Goal: Information Seeking & Learning: Learn about a topic

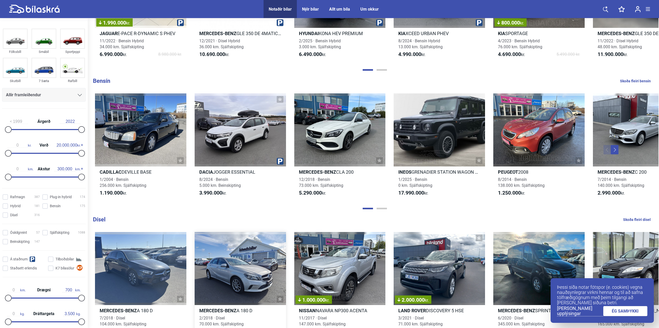
scroll to position [502, 0]
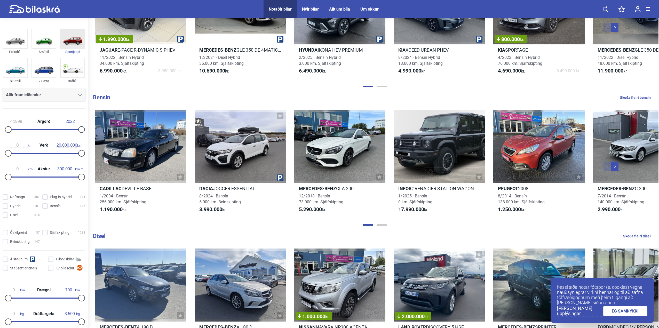
click at [73, 41] on img at bounding box center [73, 38] width 24 height 19
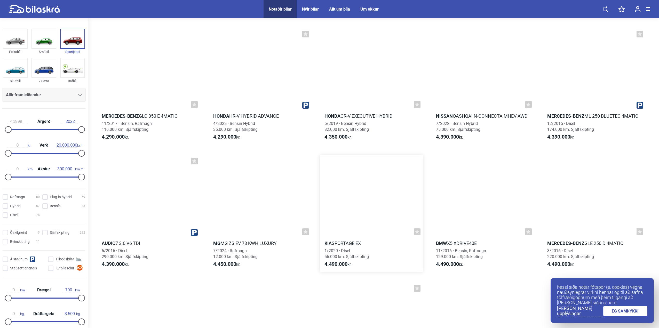
scroll to position [2064, 0]
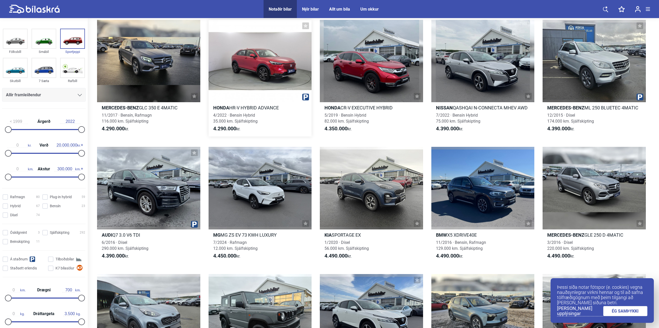
click at [234, 109] on h2 "Honda HR-V HYBRID ADVANCE" at bounding box center [260, 108] width 103 height 6
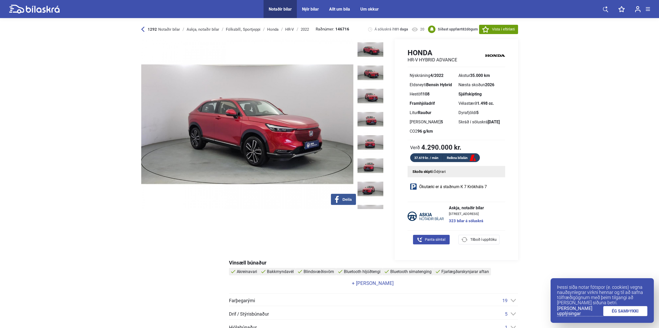
click at [282, 121] on img at bounding box center [247, 124] width 212 height 170
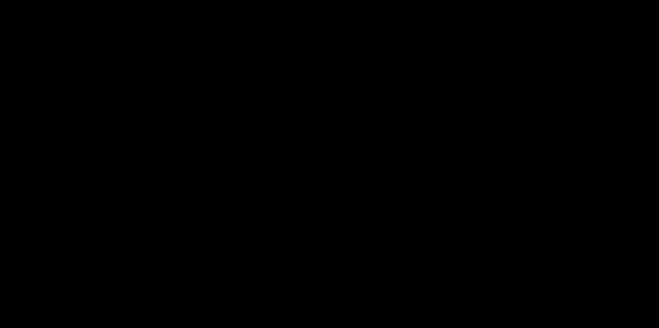
click at [282, 121] on img at bounding box center [329, 164] width 155 height 124
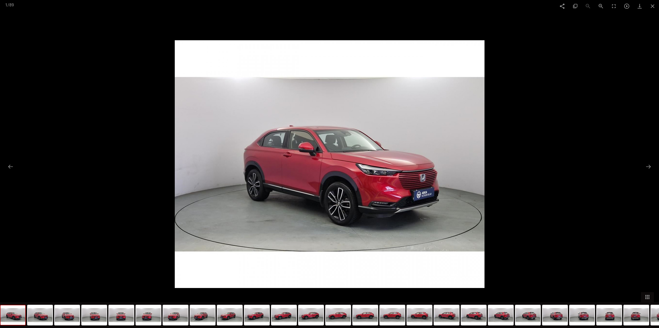
click at [656, 168] on div at bounding box center [329, 164] width 659 height 328
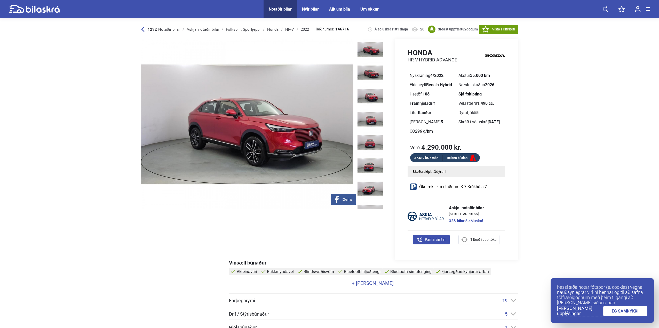
click at [317, 146] on img at bounding box center [247, 124] width 212 height 170
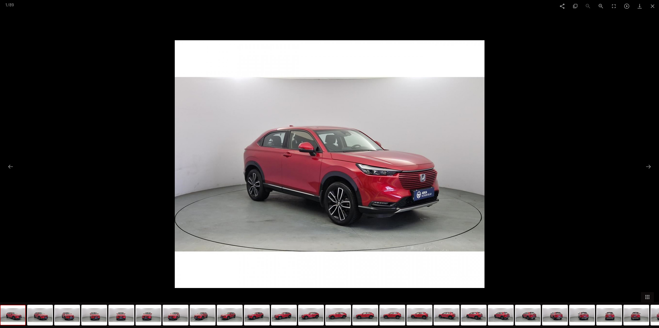
scroll to position [26, 0]
click at [651, 166] on button at bounding box center [648, 167] width 11 height 10
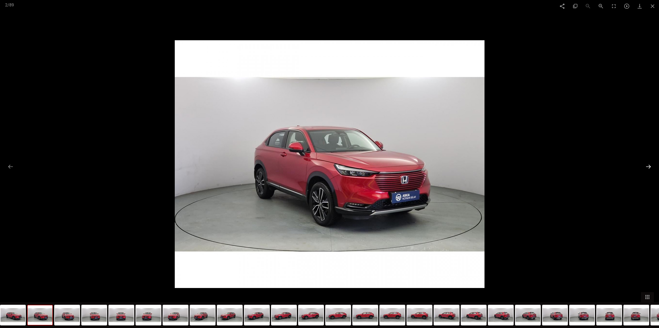
click at [651, 166] on button at bounding box center [648, 167] width 11 height 10
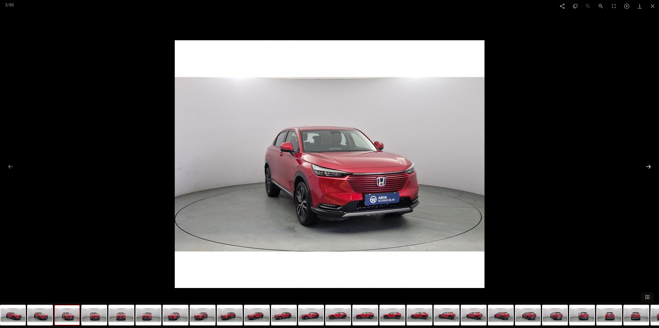
click at [651, 166] on button at bounding box center [648, 167] width 11 height 10
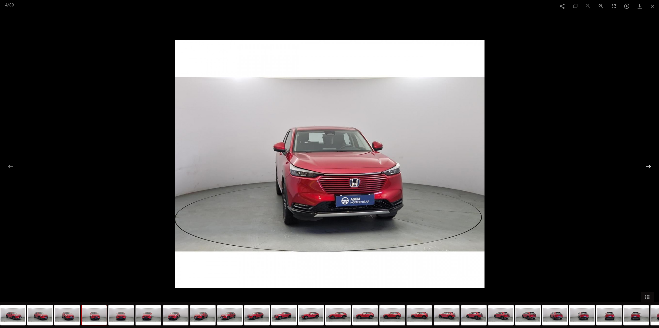
click at [651, 166] on button at bounding box center [648, 167] width 11 height 10
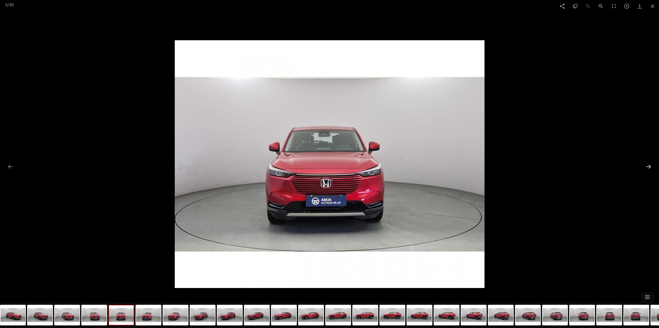
click at [651, 166] on button at bounding box center [648, 167] width 11 height 10
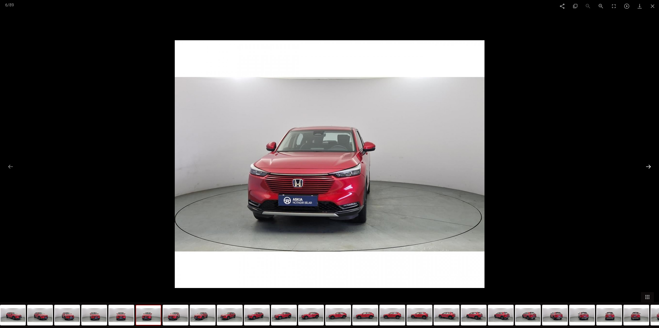
click at [651, 166] on button at bounding box center [648, 167] width 11 height 10
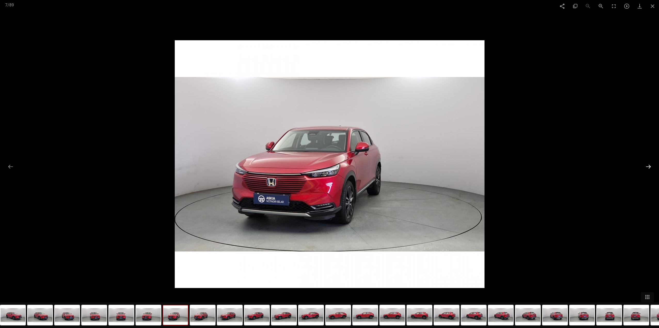
click at [651, 166] on button at bounding box center [648, 167] width 11 height 10
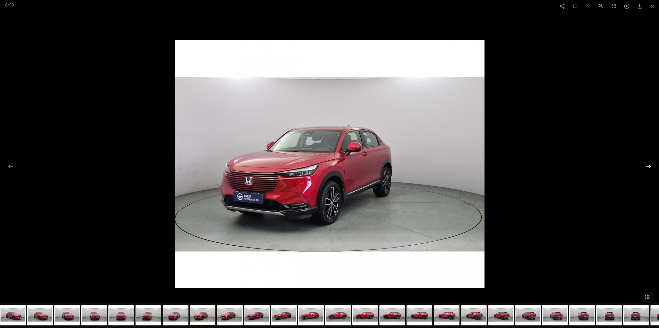
click at [651, 166] on button at bounding box center [648, 167] width 11 height 10
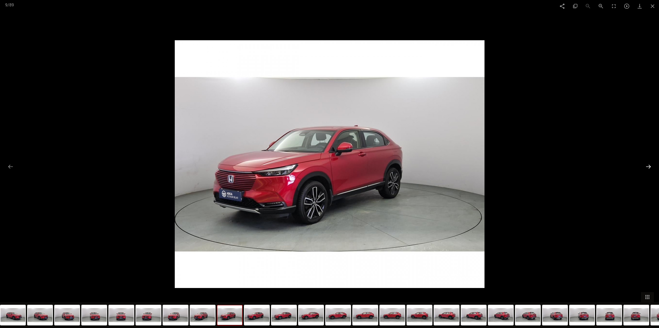
click at [651, 166] on button at bounding box center [648, 167] width 11 height 10
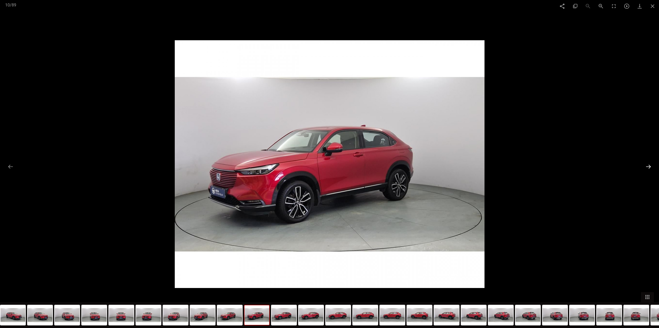
click at [651, 166] on button at bounding box center [648, 167] width 11 height 10
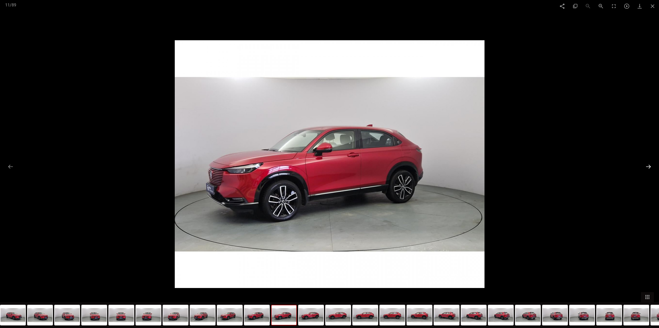
click at [651, 166] on button at bounding box center [648, 167] width 11 height 10
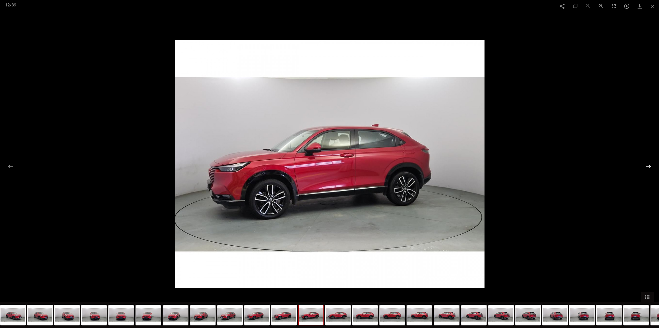
click at [651, 166] on button at bounding box center [648, 167] width 11 height 10
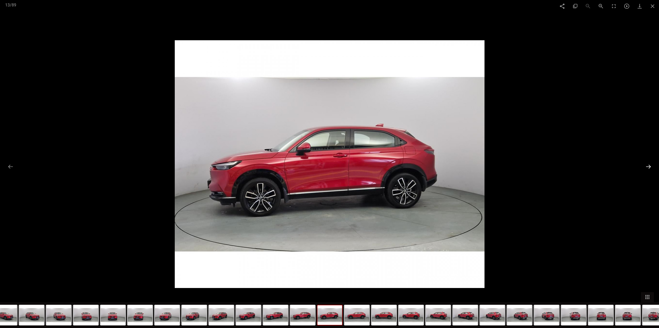
click at [651, 166] on button at bounding box center [648, 167] width 11 height 10
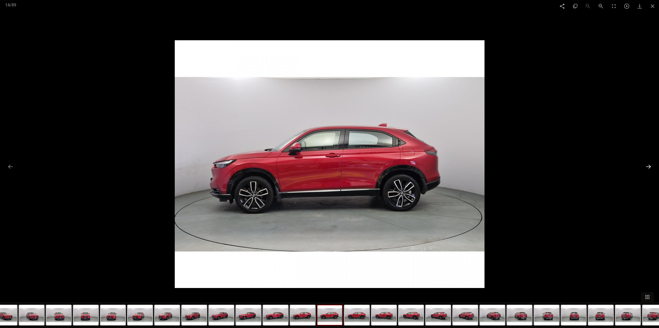
click at [651, 166] on button at bounding box center [648, 167] width 11 height 10
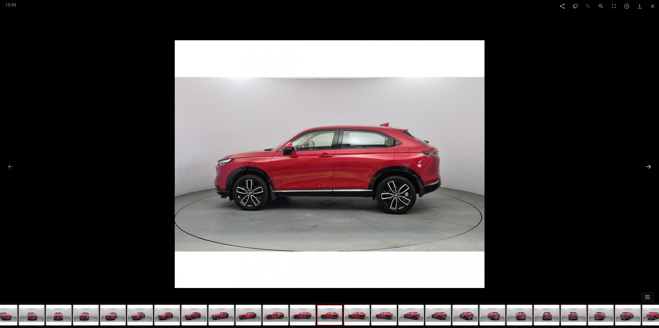
click at [651, 166] on button at bounding box center [648, 167] width 11 height 10
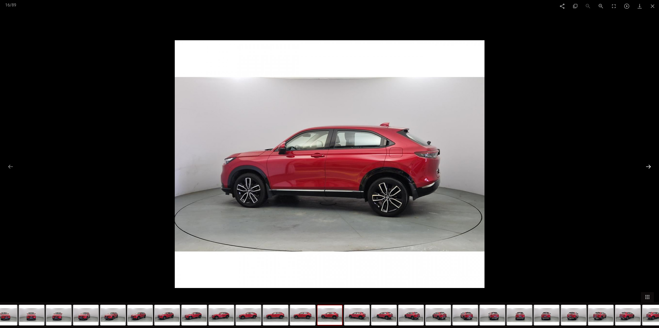
click at [651, 166] on button at bounding box center [648, 167] width 11 height 10
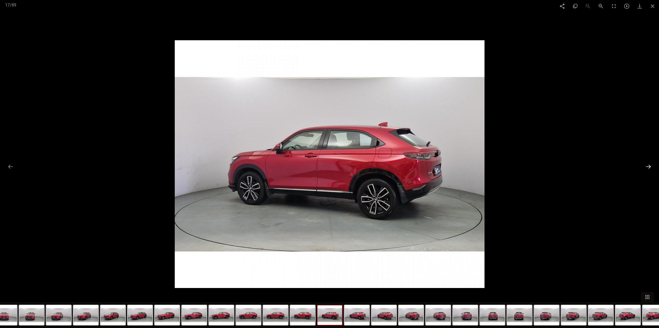
click at [651, 166] on button at bounding box center [648, 167] width 11 height 10
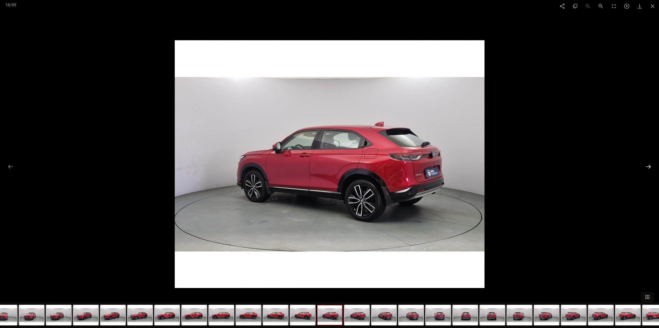
click at [651, 166] on button at bounding box center [648, 167] width 11 height 10
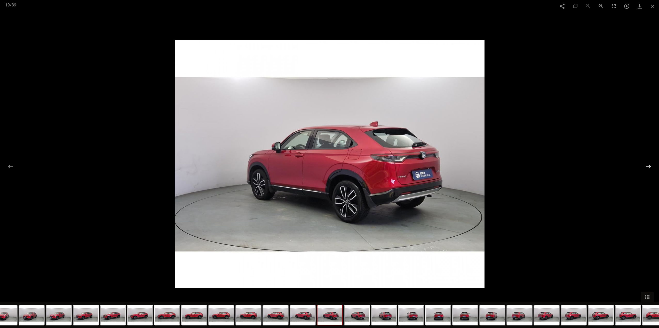
click at [651, 166] on button at bounding box center [648, 167] width 11 height 10
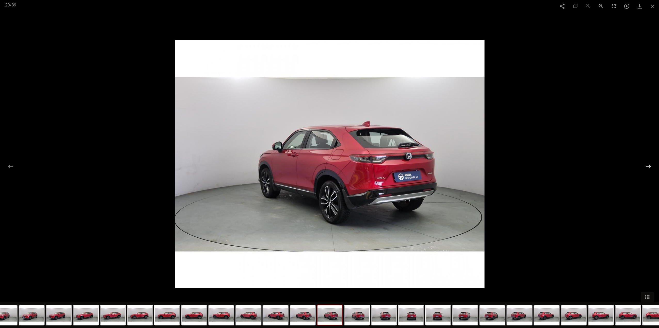
click at [651, 166] on button at bounding box center [648, 167] width 11 height 10
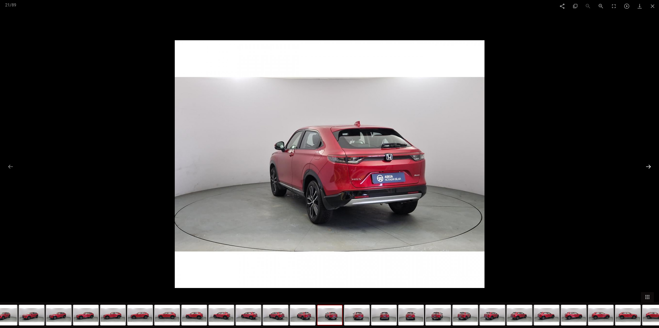
click at [651, 166] on button at bounding box center [648, 167] width 11 height 10
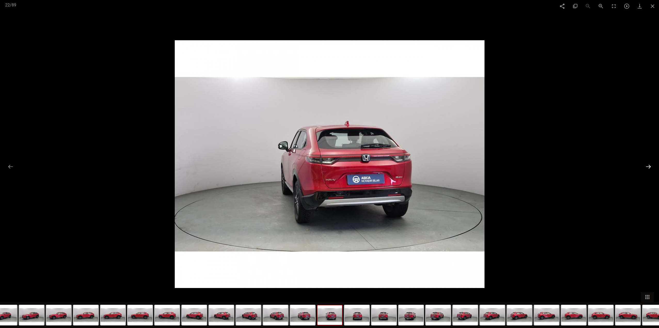
click at [651, 166] on button at bounding box center [648, 167] width 11 height 10
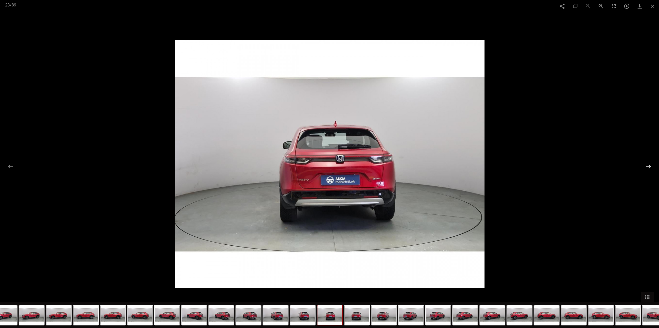
click at [652, 166] on button at bounding box center [648, 167] width 11 height 10
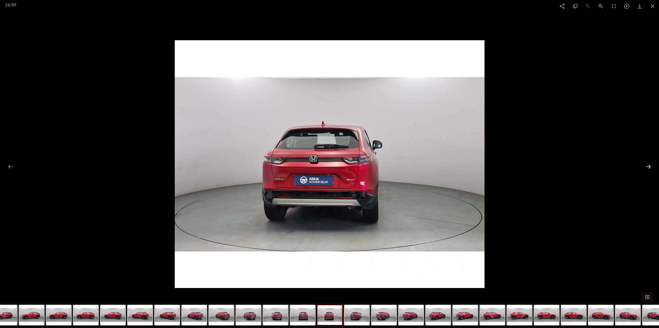
click at [652, 166] on button at bounding box center [648, 167] width 11 height 10
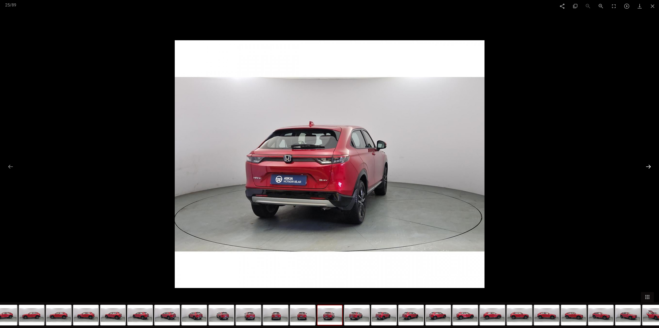
click at [649, 165] on button at bounding box center [648, 167] width 11 height 10
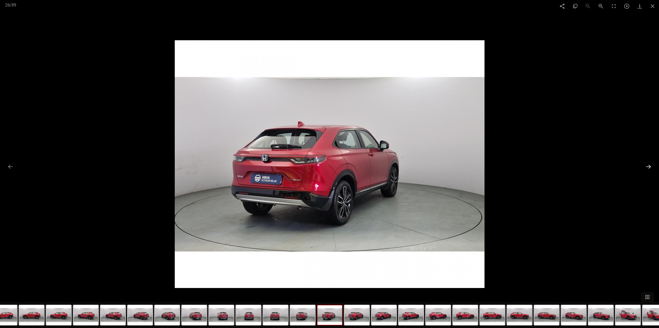
click at [649, 165] on button at bounding box center [648, 167] width 11 height 10
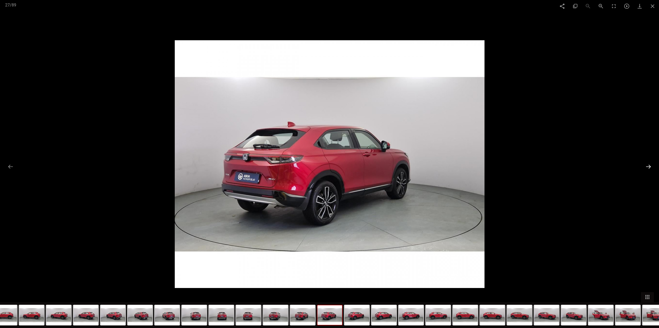
click at [649, 165] on button at bounding box center [648, 167] width 11 height 10
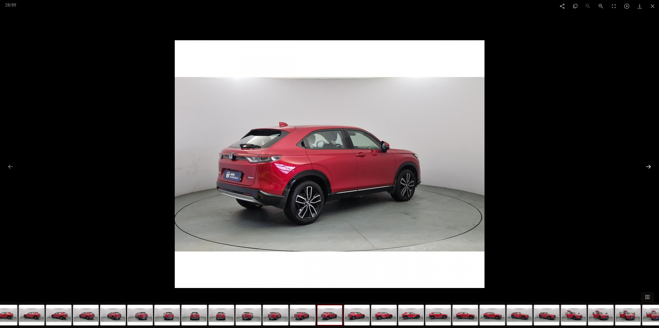
click at [649, 165] on button at bounding box center [648, 167] width 11 height 10
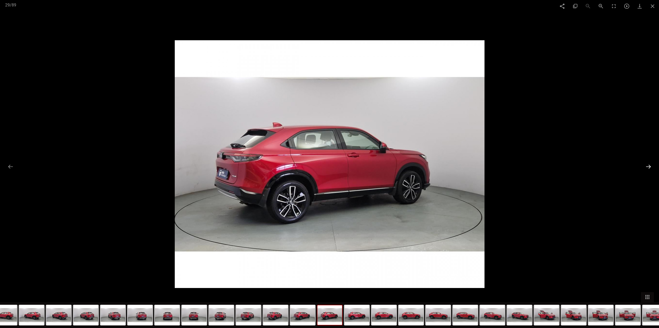
click at [649, 165] on button at bounding box center [648, 167] width 11 height 10
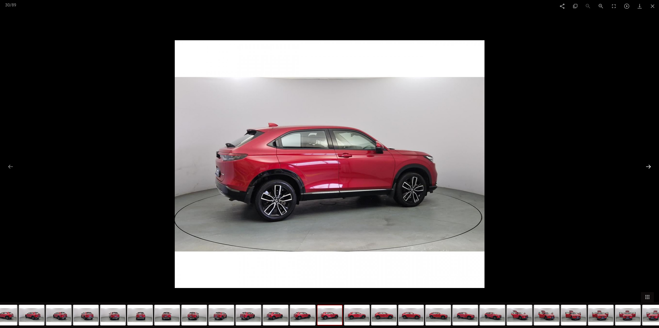
click at [649, 165] on button at bounding box center [648, 167] width 11 height 10
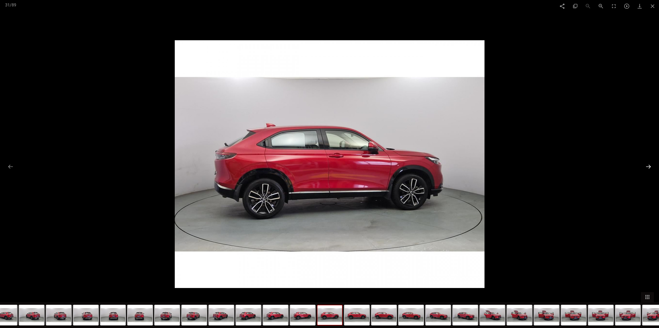
click at [649, 165] on button at bounding box center [648, 167] width 11 height 10
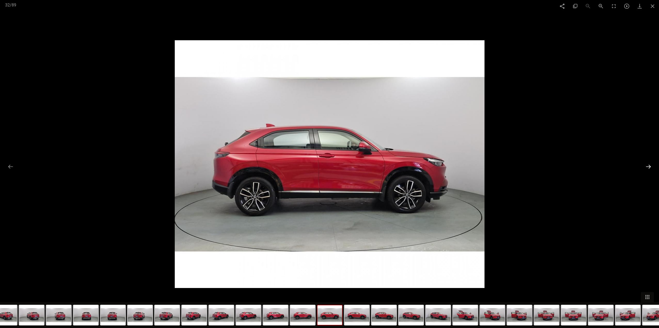
click at [649, 165] on button at bounding box center [648, 167] width 11 height 10
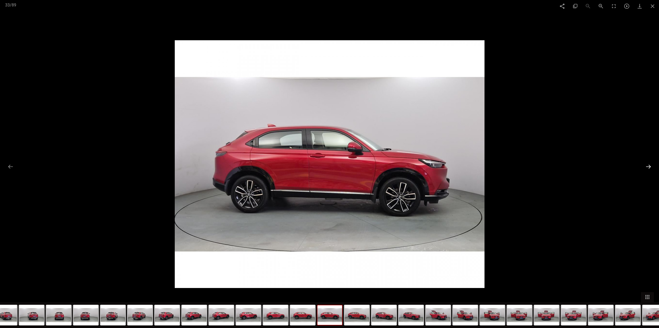
click at [649, 165] on button at bounding box center [648, 167] width 11 height 10
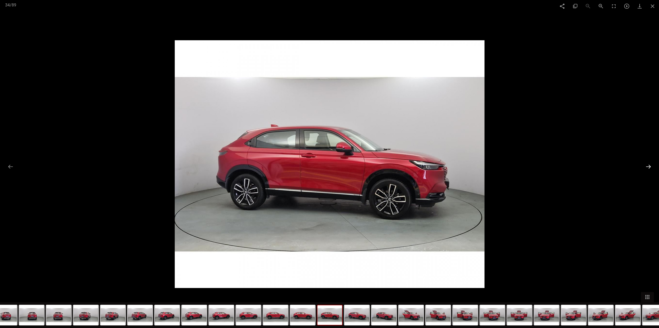
click at [649, 165] on button at bounding box center [648, 167] width 11 height 10
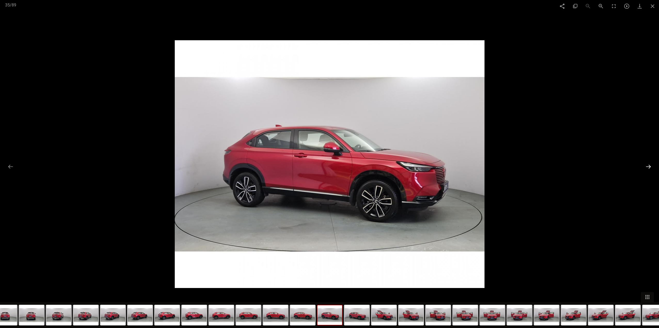
click at [649, 165] on button at bounding box center [648, 167] width 11 height 10
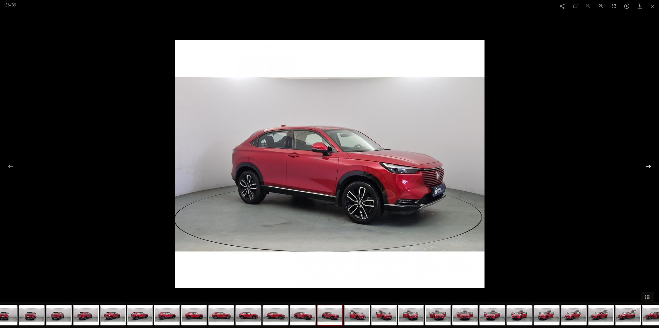
click at [649, 165] on button at bounding box center [648, 167] width 11 height 10
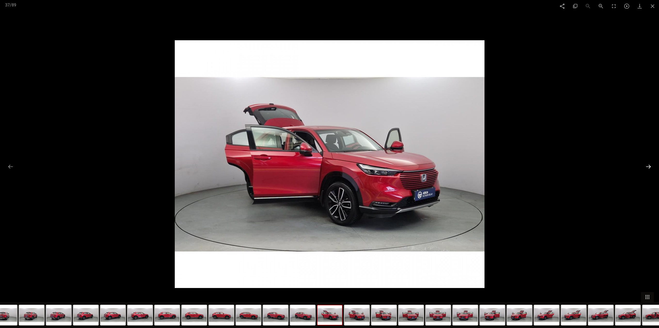
click at [649, 165] on button at bounding box center [648, 167] width 11 height 10
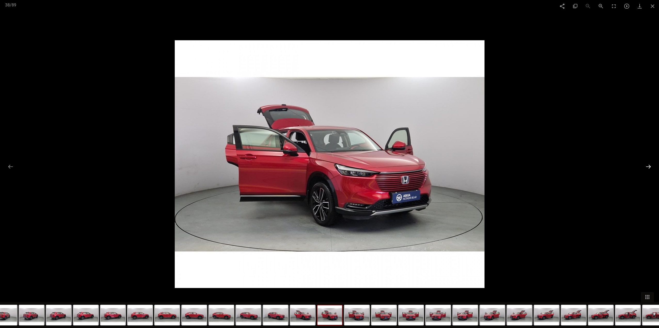
click at [649, 165] on button at bounding box center [648, 167] width 11 height 10
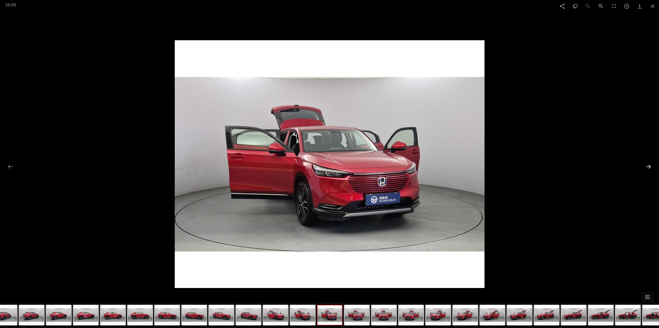
click at [649, 165] on button at bounding box center [648, 167] width 11 height 10
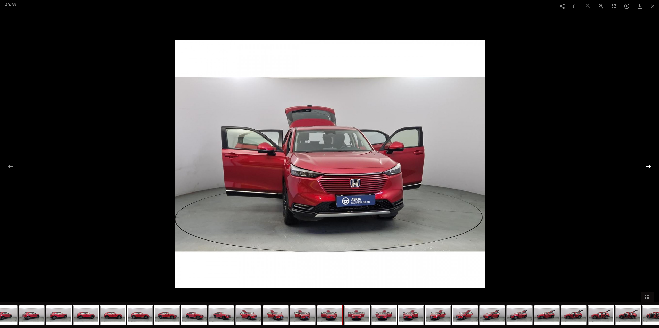
click at [649, 165] on button at bounding box center [648, 167] width 11 height 10
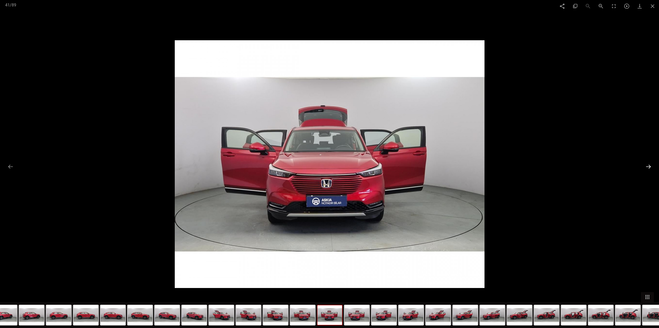
click at [649, 165] on button at bounding box center [648, 167] width 11 height 10
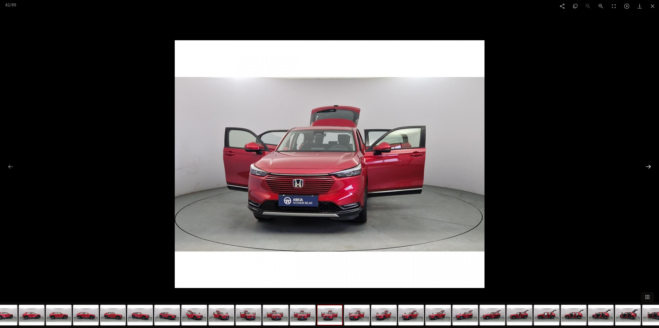
click at [649, 165] on button at bounding box center [648, 167] width 11 height 10
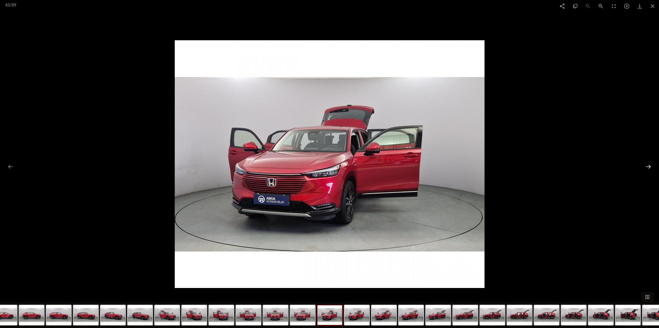
click at [649, 165] on button at bounding box center [648, 167] width 11 height 10
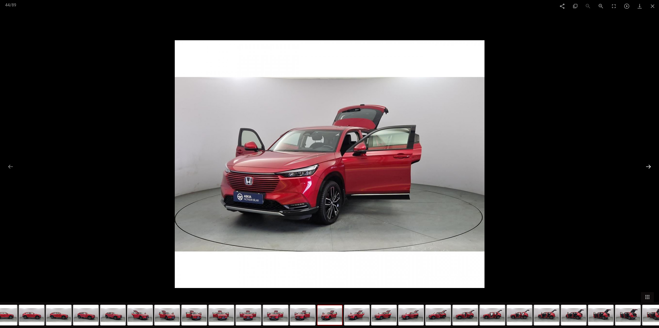
click at [649, 165] on button at bounding box center [648, 167] width 11 height 10
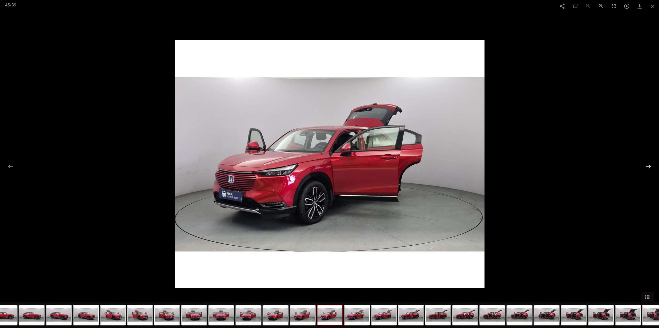
click at [649, 165] on button at bounding box center [648, 167] width 11 height 10
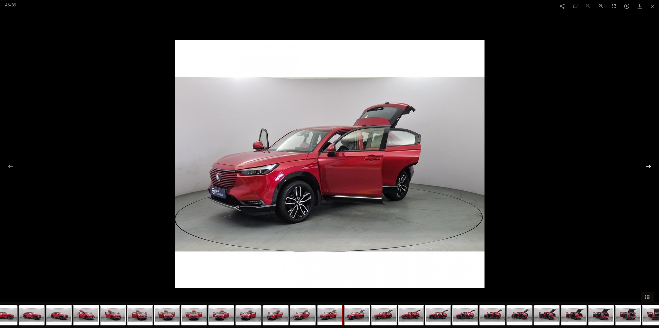
click at [649, 165] on button at bounding box center [648, 167] width 11 height 10
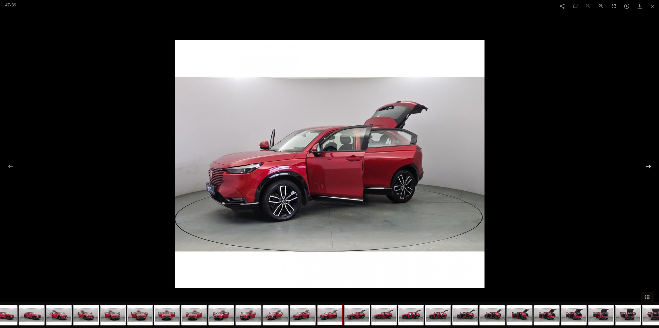
click at [649, 165] on button at bounding box center [648, 167] width 11 height 10
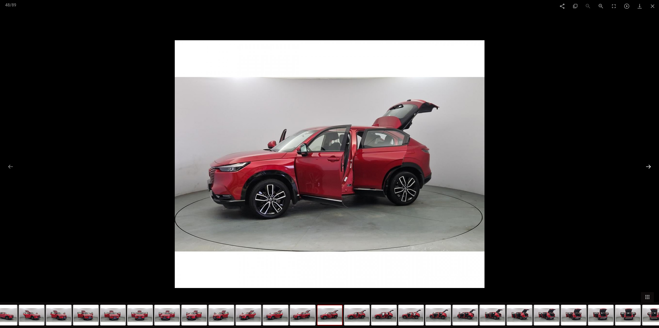
click at [649, 165] on button at bounding box center [648, 167] width 11 height 10
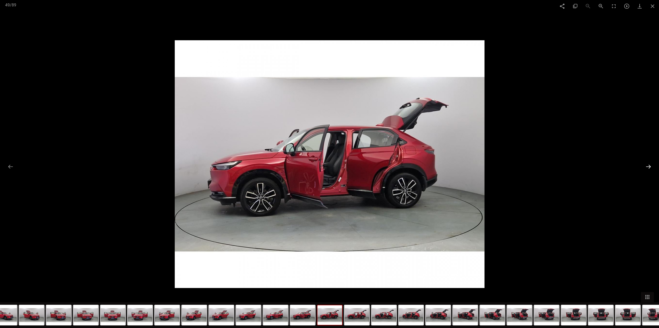
click at [649, 165] on button at bounding box center [648, 167] width 11 height 10
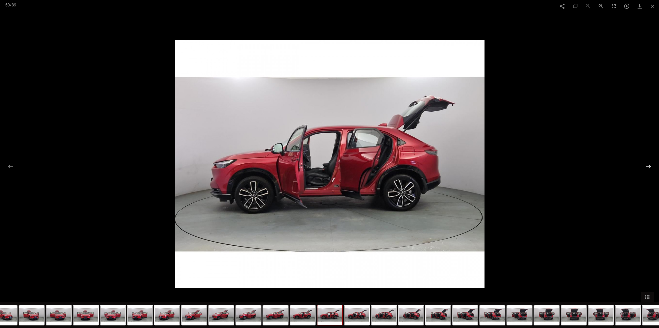
click at [649, 165] on button at bounding box center [648, 167] width 11 height 10
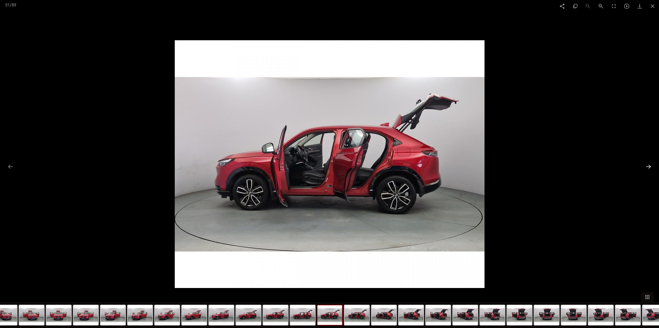
click at [649, 165] on button at bounding box center [648, 167] width 11 height 10
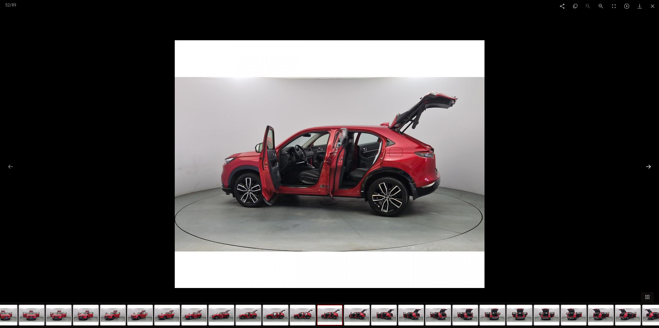
click at [649, 165] on button at bounding box center [648, 167] width 11 height 10
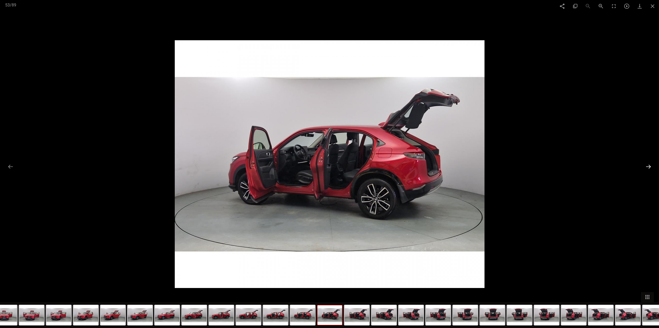
click at [649, 165] on button at bounding box center [648, 167] width 11 height 10
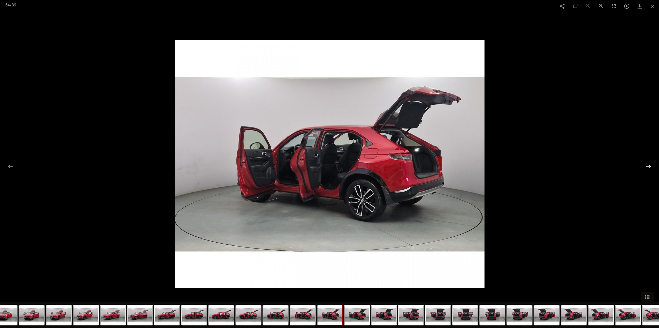
click at [649, 165] on button at bounding box center [648, 167] width 11 height 10
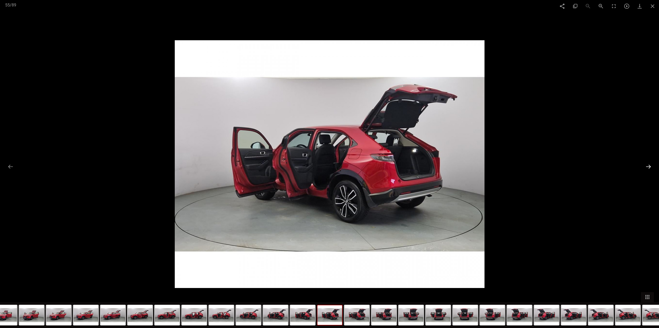
click at [649, 165] on button at bounding box center [648, 167] width 11 height 10
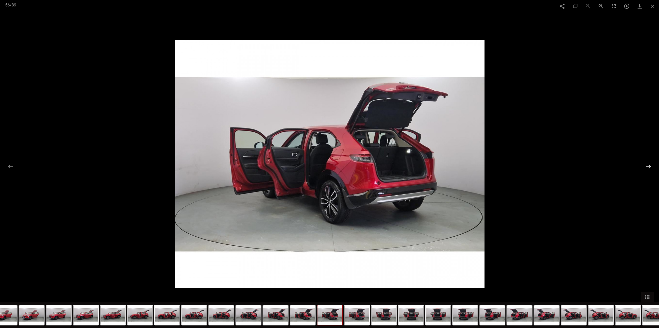
click at [649, 165] on button at bounding box center [648, 167] width 11 height 10
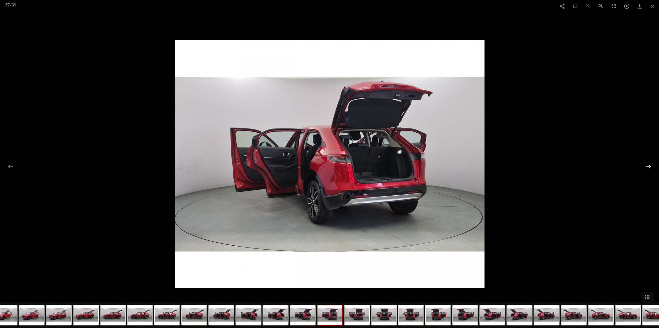
click at [650, 165] on button at bounding box center [648, 167] width 11 height 10
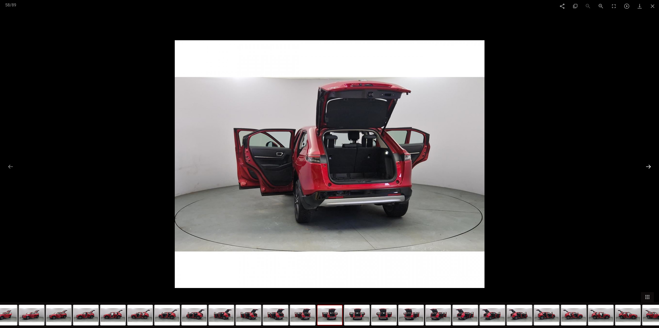
click at [650, 165] on button at bounding box center [648, 167] width 11 height 10
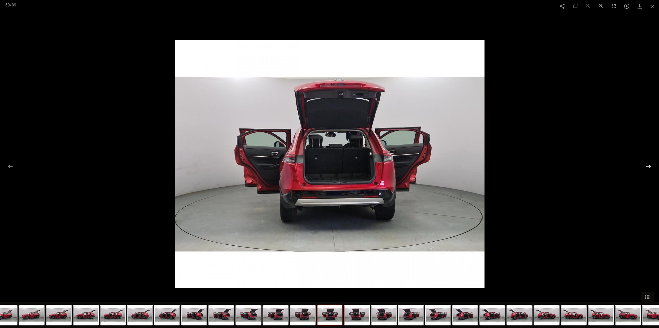
click at [650, 165] on button at bounding box center [648, 167] width 11 height 10
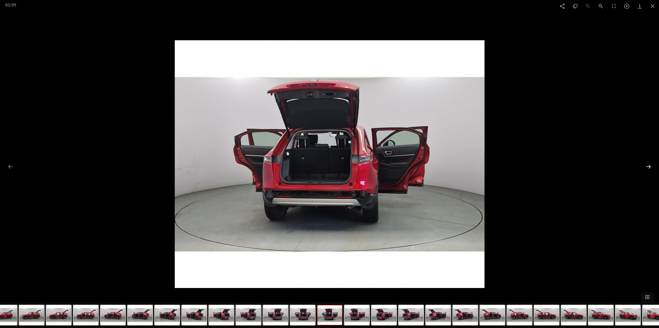
click at [650, 165] on button at bounding box center [648, 167] width 11 height 10
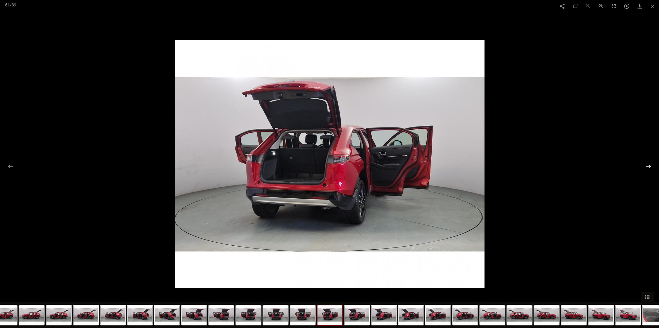
click at [650, 165] on button at bounding box center [648, 167] width 11 height 10
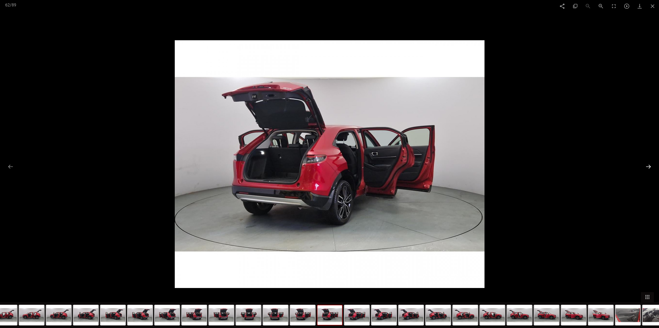
click at [650, 165] on button at bounding box center [648, 167] width 11 height 10
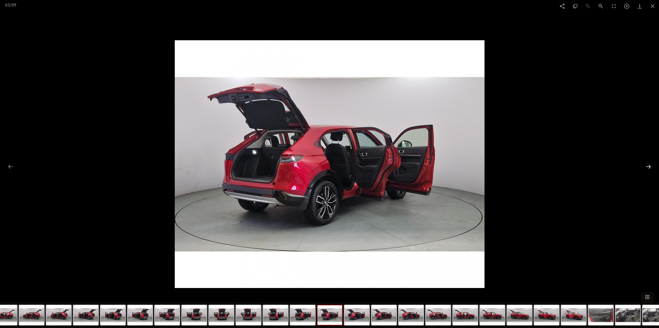
click at [650, 165] on button at bounding box center [648, 167] width 11 height 10
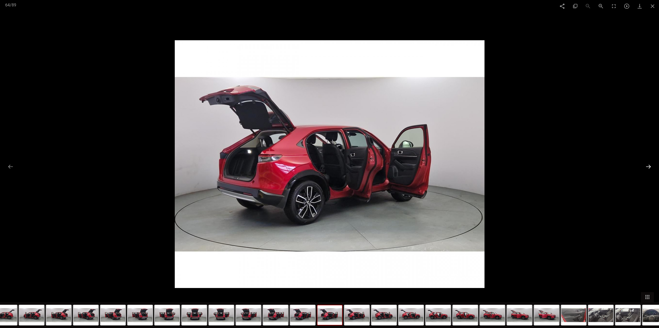
click at [650, 165] on button at bounding box center [648, 167] width 11 height 10
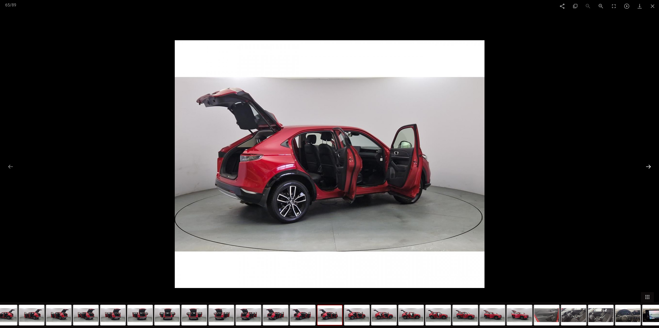
click at [650, 165] on button at bounding box center [648, 167] width 11 height 10
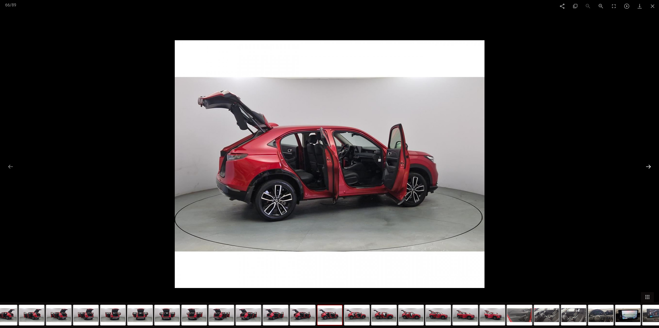
click at [651, 166] on button at bounding box center [648, 167] width 11 height 10
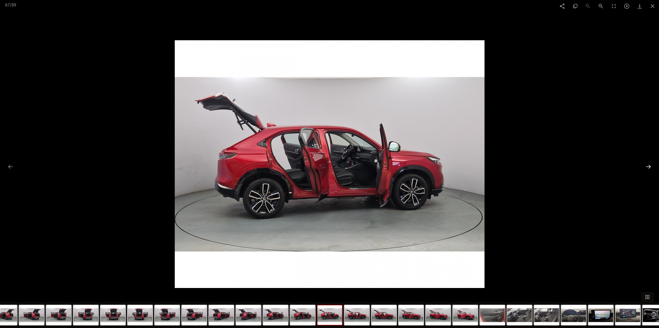
click at [651, 166] on button at bounding box center [648, 167] width 11 height 10
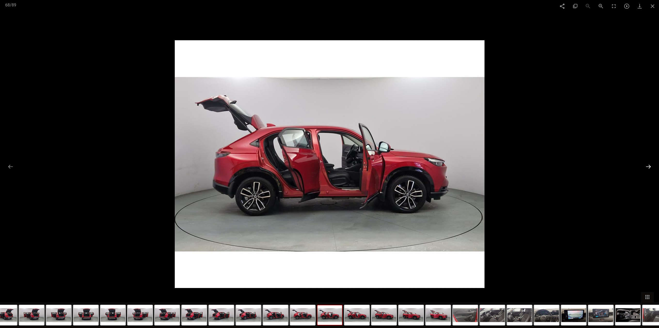
click at [651, 166] on button at bounding box center [648, 167] width 11 height 10
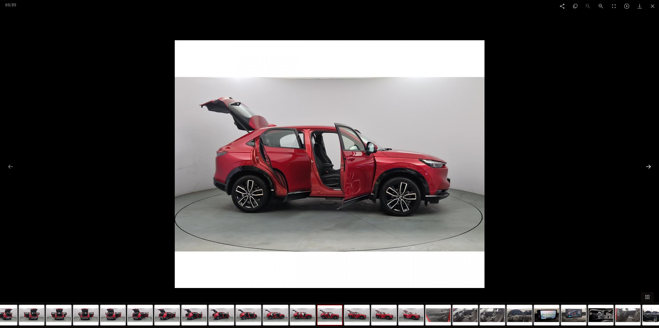
click at [651, 166] on button at bounding box center [648, 167] width 11 height 10
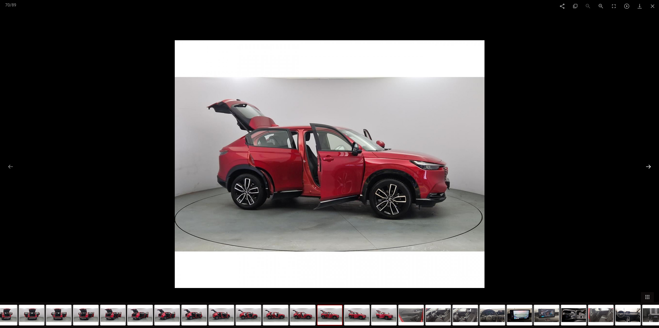
click at [651, 166] on button at bounding box center [648, 167] width 11 height 10
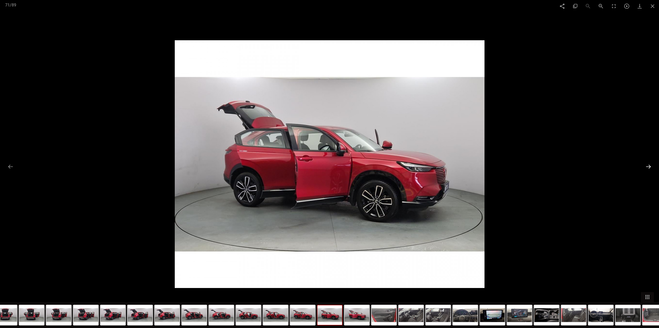
click at [651, 166] on button at bounding box center [648, 167] width 11 height 10
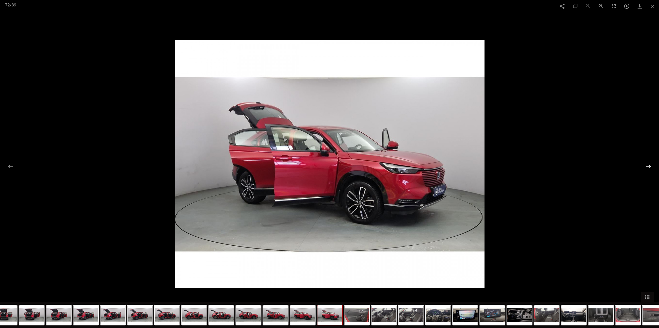
click at [651, 166] on button at bounding box center [648, 167] width 11 height 10
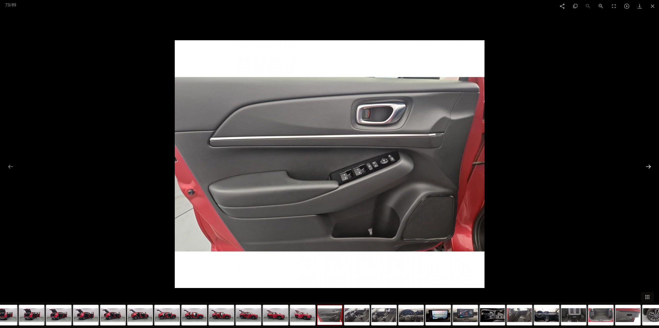
click at [651, 166] on button at bounding box center [648, 167] width 11 height 10
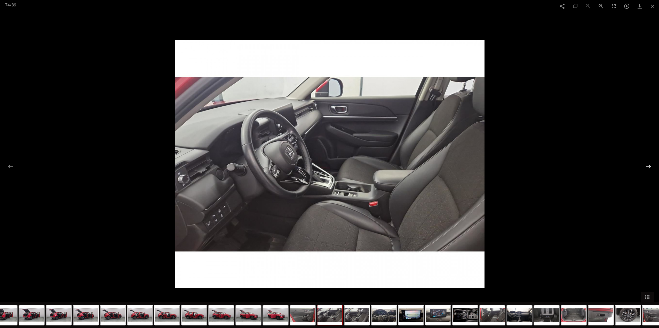
click at [651, 166] on button at bounding box center [648, 167] width 11 height 10
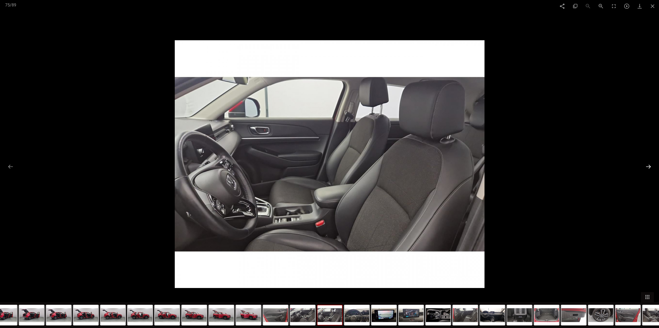
click at [651, 166] on button at bounding box center [648, 167] width 11 height 10
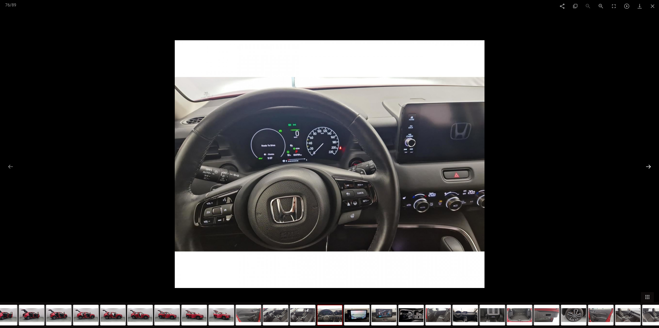
click at [651, 166] on button at bounding box center [648, 167] width 11 height 10
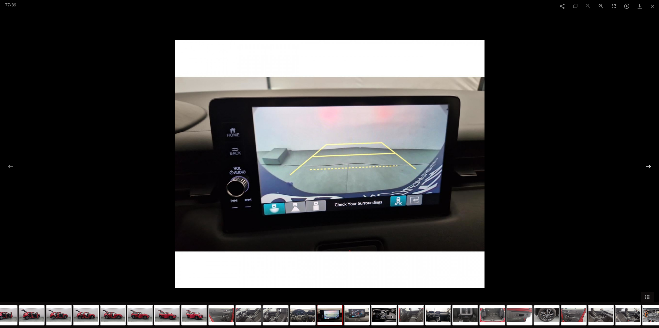
click at [651, 166] on button at bounding box center [648, 167] width 11 height 10
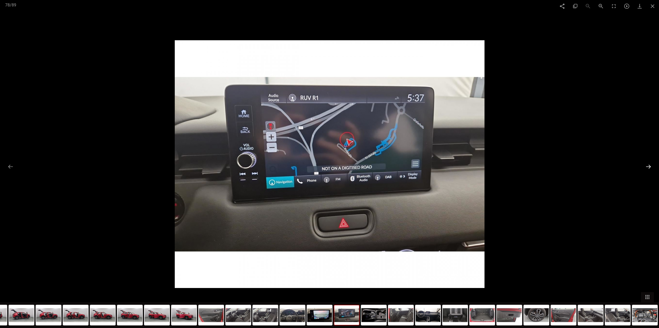
click at [651, 166] on button at bounding box center [648, 167] width 11 height 10
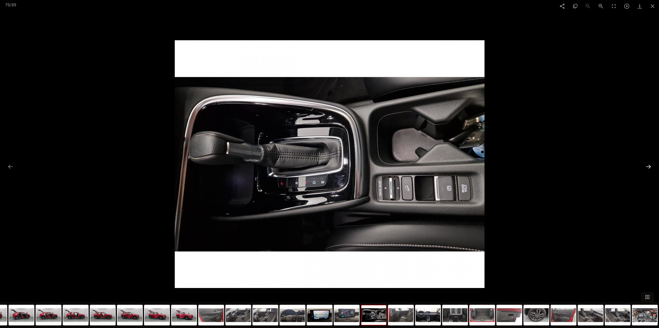
click at [651, 166] on button at bounding box center [648, 167] width 11 height 10
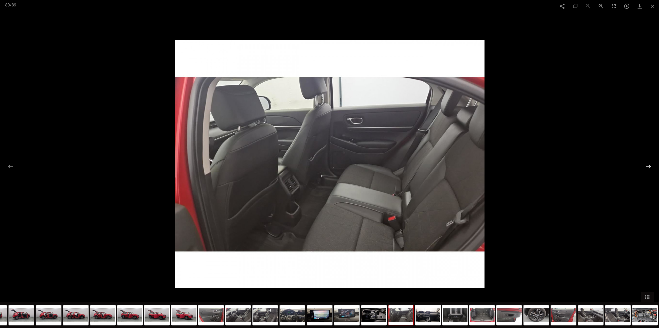
click at [651, 166] on button at bounding box center [648, 167] width 11 height 10
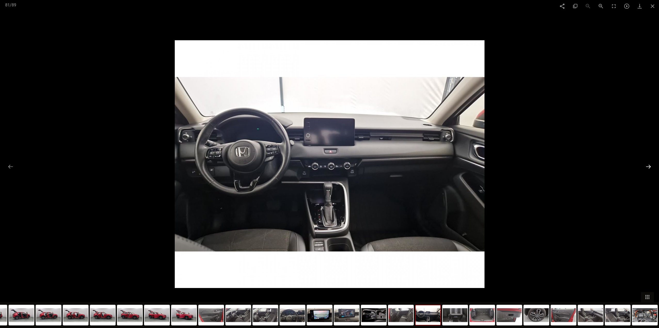
click at [651, 166] on button at bounding box center [648, 167] width 11 height 10
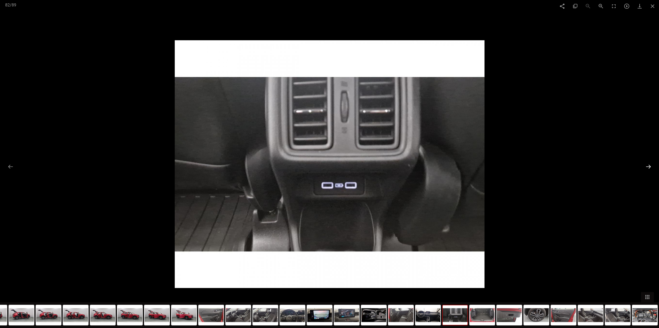
click at [651, 166] on button at bounding box center [648, 167] width 11 height 10
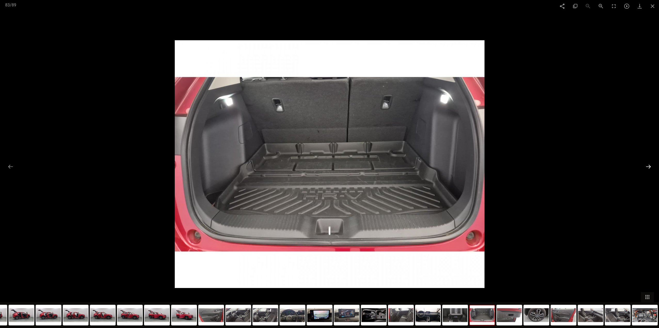
click at [652, 166] on button at bounding box center [648, 167] width 11 height 10
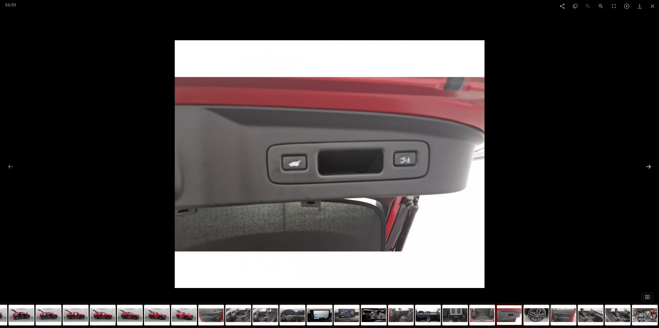
click at [652, 166] on button at bounding box center [648, 167] width 11 height 10
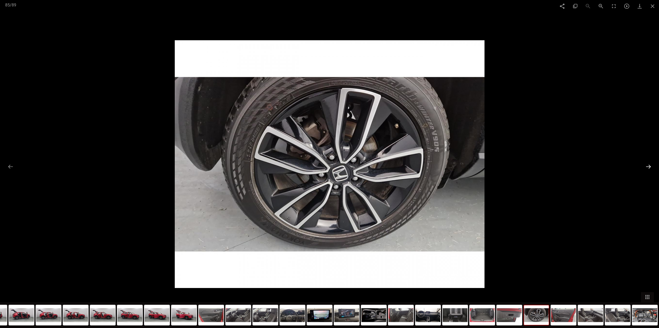
click at [652, 166] on button at bounding box center [648, 167] width 11 height 10
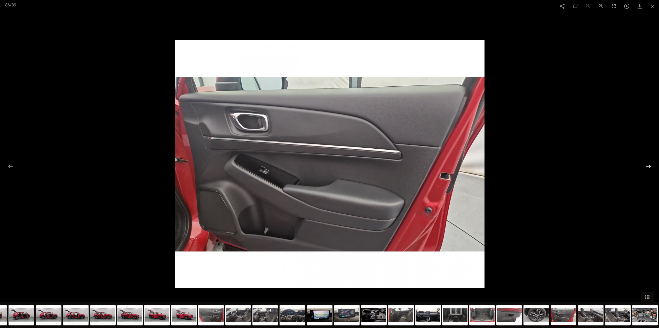
click at [652, 166] on button at bounding box center [648, 167] width 11 height 10
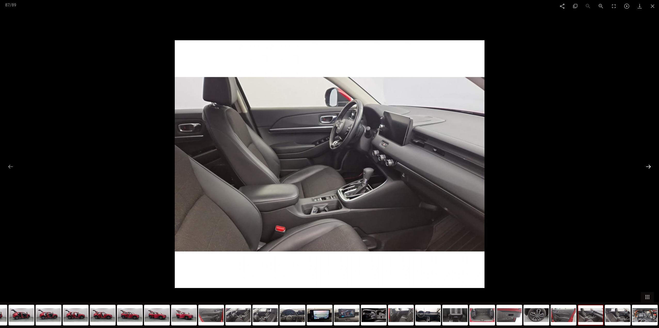
click at [652, 166] on button at bounding box center [648, 167] width 11 height 10
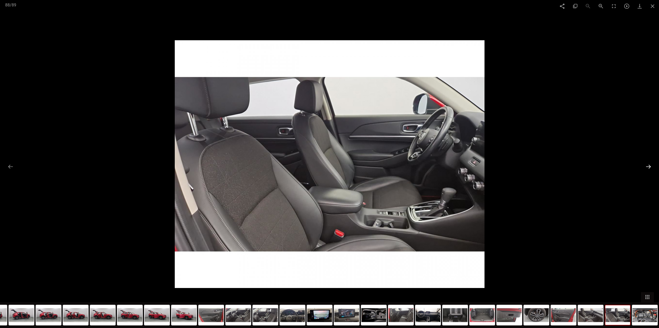
click at [652, 166] on button at bounding box center [648, 167] width 11 height 10
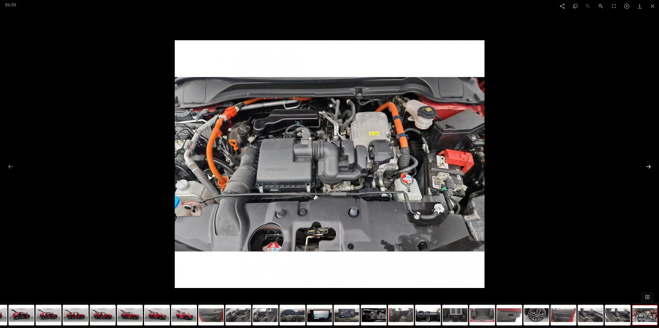
click at [652, 166] on button at bounding box center [648, 167] width 11 height 10
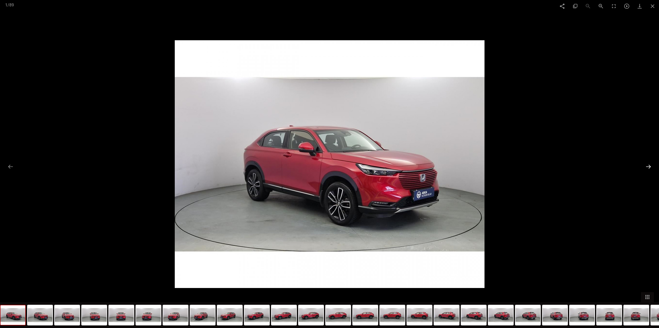
click at [652, 166] on button at bounding box center [648, 167] width 11 height 10
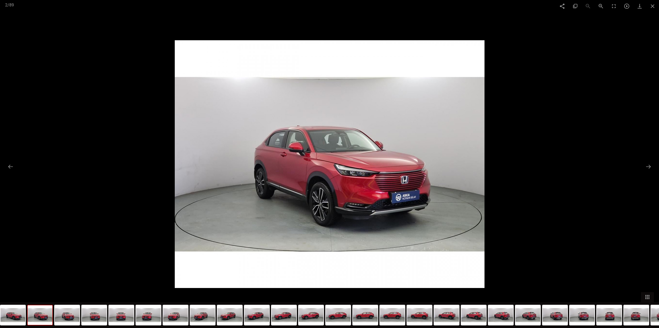
scroll to position [2064, 0]
